Goal: Task Accomplishment & Management: Manage account settings

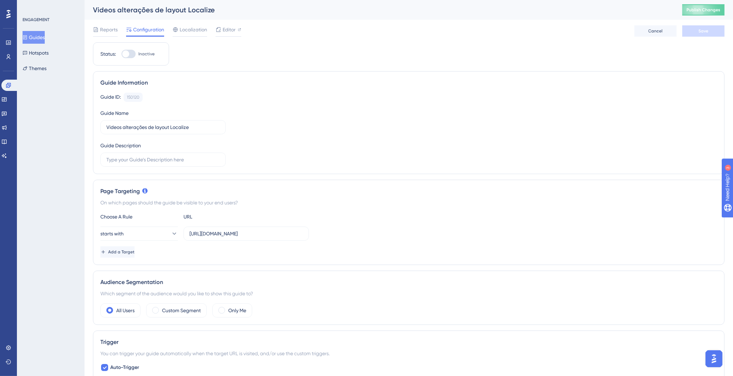
click at [44, 36] on button "Guides" at bounding box center [34, 37] width 22 height 13
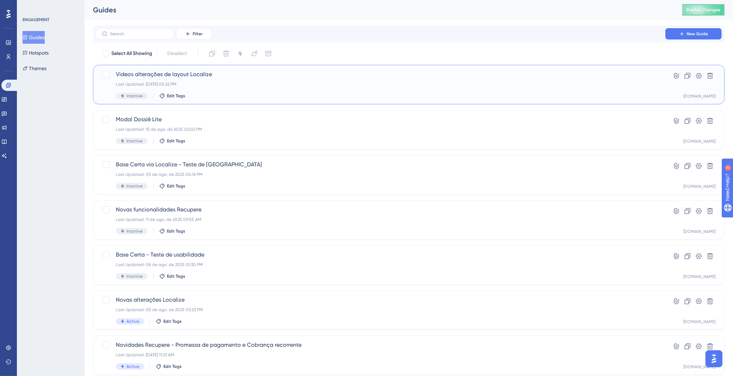
click at [257, 84] on div "Last Updated: 15 de ago. de 2025 05:22 PM" at bounding box center [381, 84] width 530 height 6
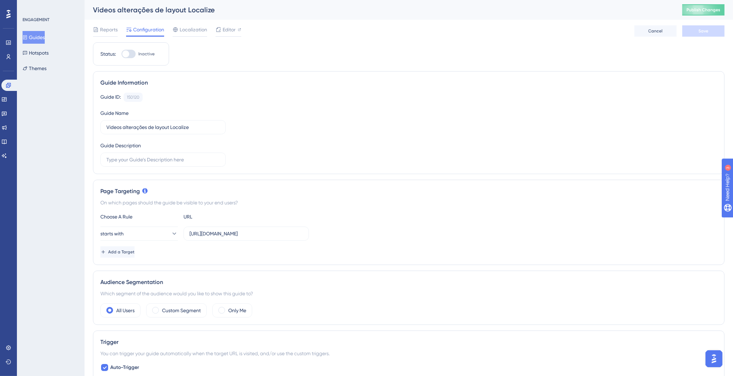
click at [129, 52] on div at bounding box center [125, 53] width 7 height 7
click at [122, 54] on input "Inactive" at bounding box center [121, 54] width 0 height 0
checkbox input "true"
click at [713, 31] on button "Save" at bounding box center [704, 30] width 42 height 11
click at [702, 10] on span "Publish Changes" at bounding box center [704, 10] width 34 height 6
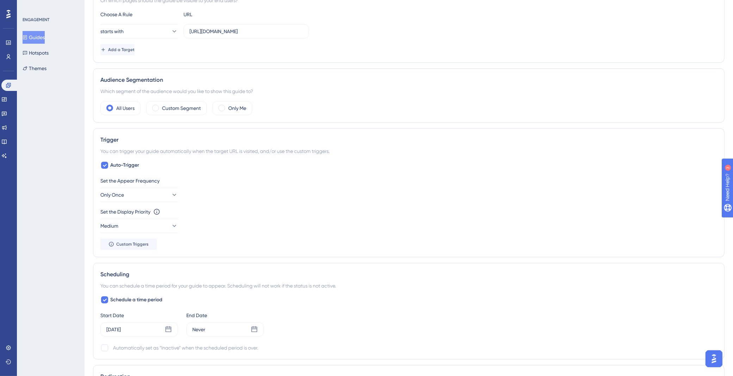
scroll to position [301, 0]
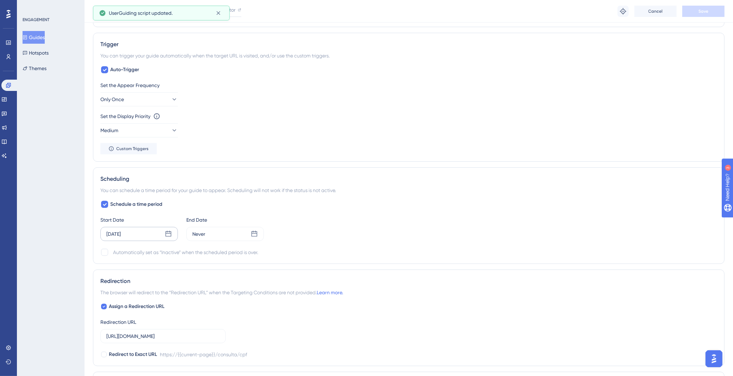
click at [150, 234] on div "[DATE]" at bounding box center [139, 234] width 78 height 14
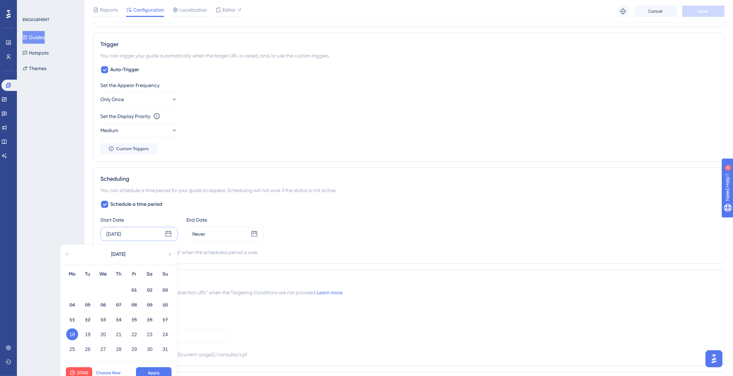
click at [107, 370] on span "Choose Now" at bounding box center [108, 373] width 25 height 6
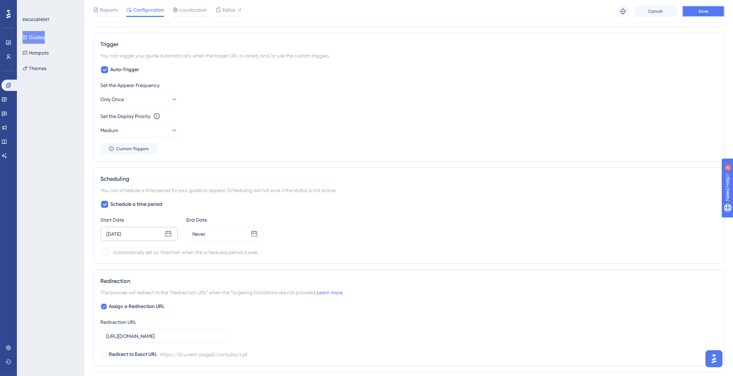
click at [702, 6] on button "Save" at bounding box center [704, 11] width 42 height 11
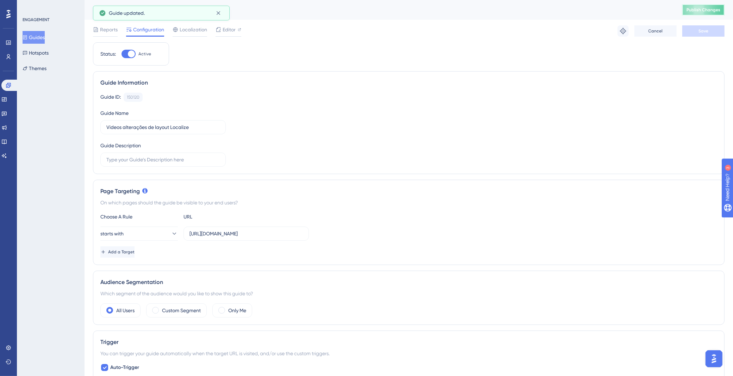
click at [700, 9] on span "Publish Changes" at bounding box center [704, 10] width 34 height 6
click at [45, 37] on button "Guides" at bounding box center [34, 37] width 22 height 13
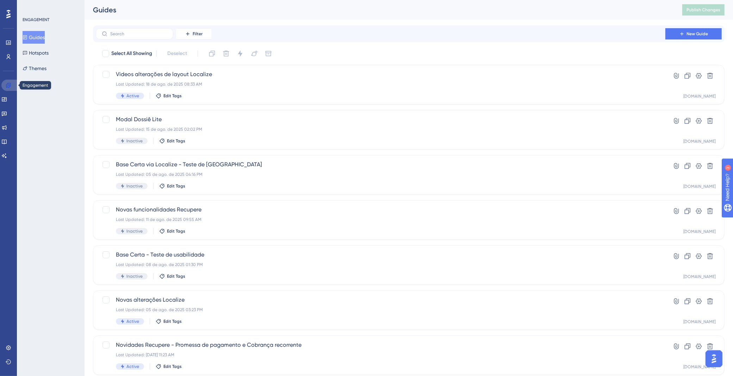
click at [9, 85] on icon at bounding box center [9, 85] width 6 height 6
click at [7, 117] on link at bounding box center [4, 113] width 6 height 11
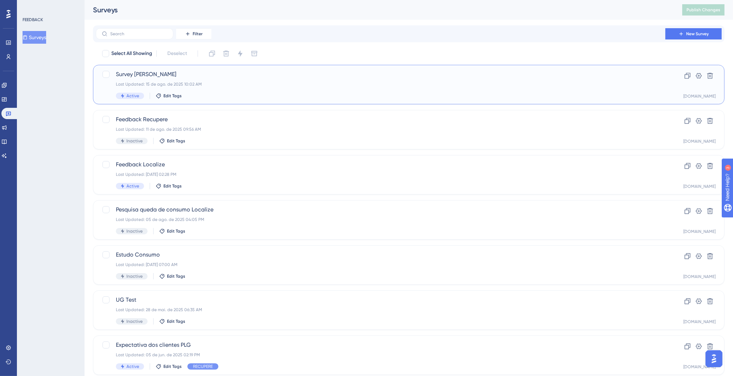
click at [355, 87] on div "Last Updated: 15 de ago. de 2025 10:02 AM" at bounding box center [381, 84] width 530 height 6
